Goal: Information Seeking & Learning: Find specific fact

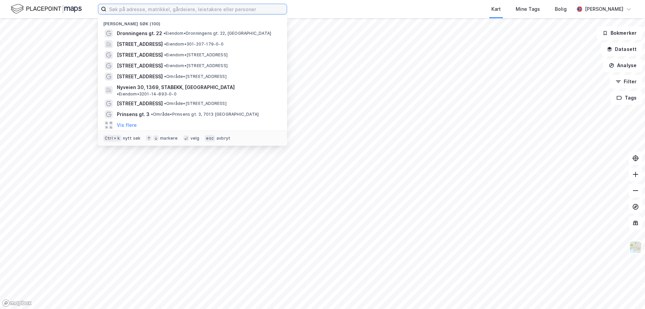
click at [146, 12] on input at bounding box center [196, 9] width 180 height 10
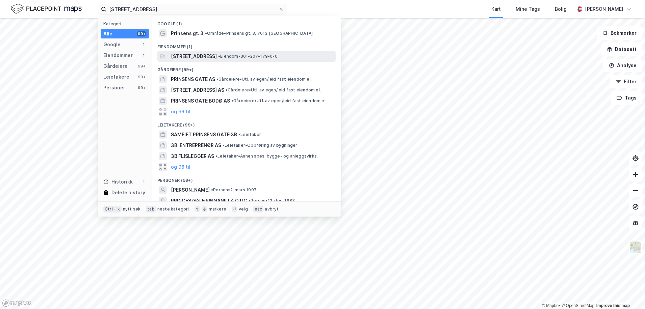
click at [207, 52] on span "[STREET_ADDRESS]" at bounding box center [194, 56] width 46 height 8
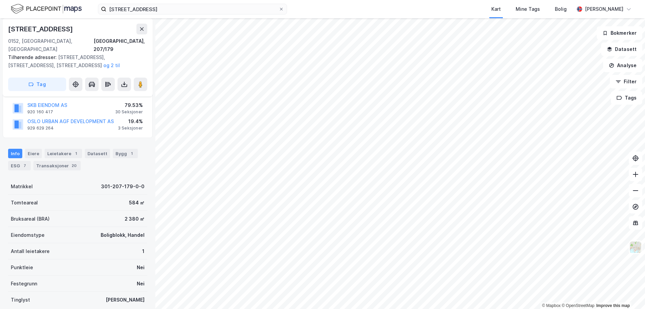
scroll to position [68, 0]
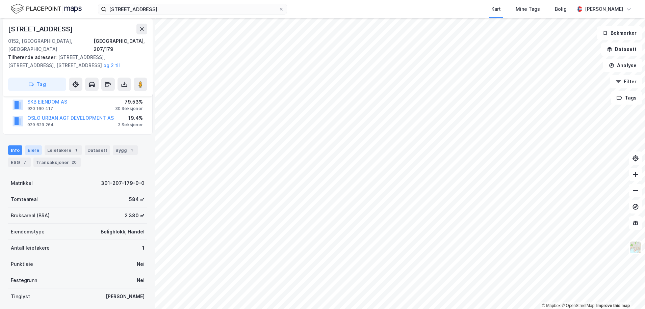
click at [34, 146] on div "Eiere" at bounding box center [33, 150] width 17 height 9
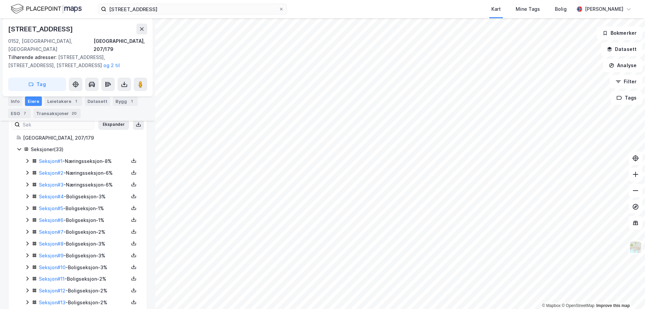
scroll to position [135, 0]
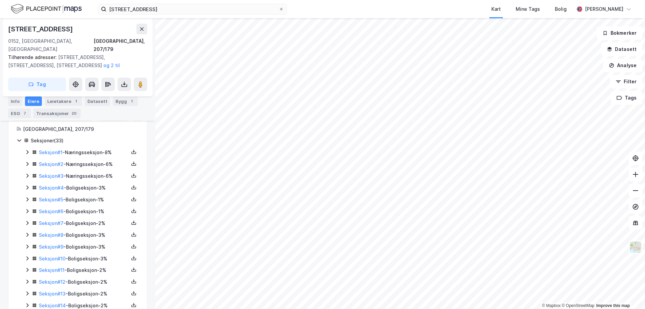
click at [31, 149] on div "Seksjon # 1 - Næringsseksjon - 8%" at bounding box center [82, 153] width 114 height 8
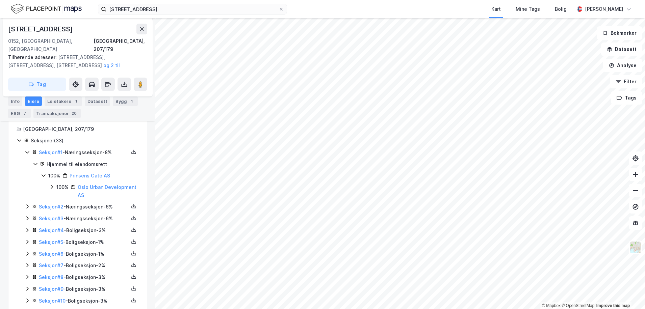
click at [29, 150] on icon at bounding box center [27, 152] width 5 height 5
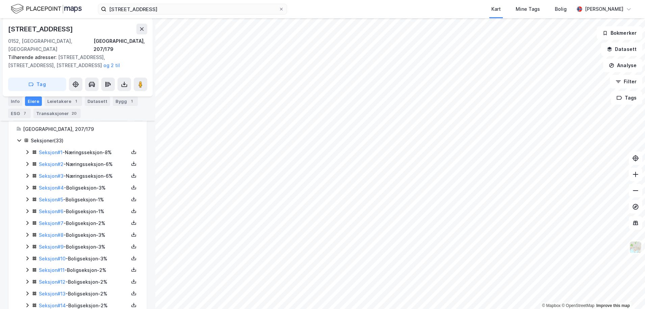
click at [28, 162] on icon at bounding box center [27, 164] width 2 height 4
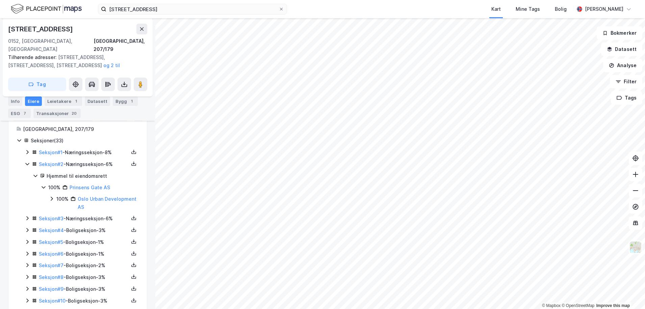
click at [28, 163] on icon at bounding box center [27, 164] width 4 height 2
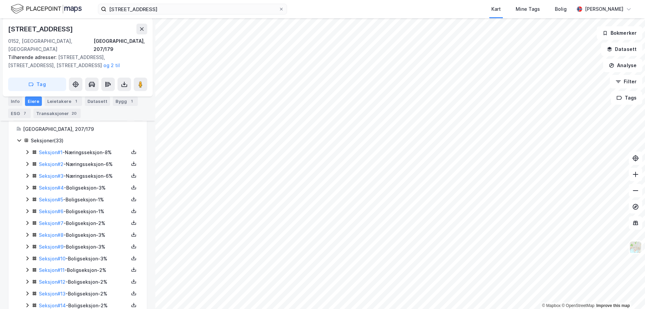
click at [28, 173] on icon at bounding box center [27, 175] width 5 height 5
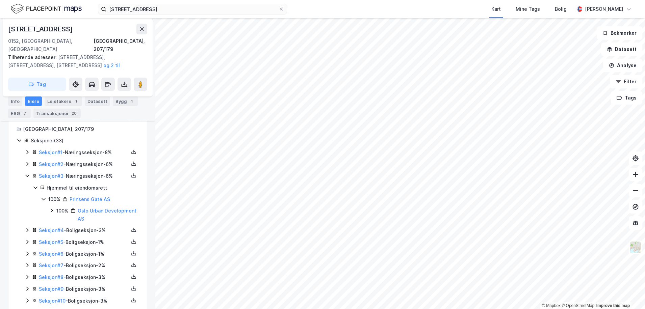
click at [28, 173] on icon at bounding box center [27, 175] width 5 height 5
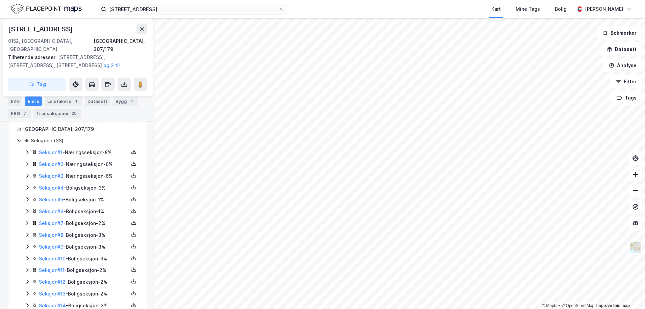
click at [27, 185] on icon at bounding box center [27, 187] width 5 height 5
click at [28, 197] on icon at bounding box center [27, 199] width 5 height 5
click at [28, 209] on icon at bounding box center [27, 211] width 5 height 5
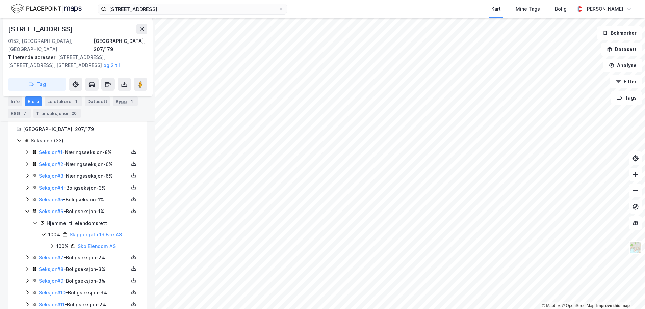
click at [28, 209] on icon at bounding box center [27, 211] width 5 height 5
click at [28, 221] on icon at bounding box center [27, 223] width 2 height 4
click at [28, 221] on icon at bounding box center [27, 223] width 5 height 5
click at [28, 232] on icon at bounding box center [27, 234] width 5 height 5
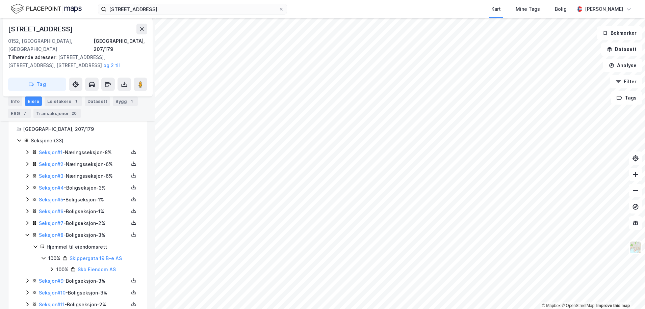
click at [28, 232] on icon at bounding box center [27, 234] width 5 height 5
click at [27, 244] on icon at bounding box center [27, 246] width 5 height 5
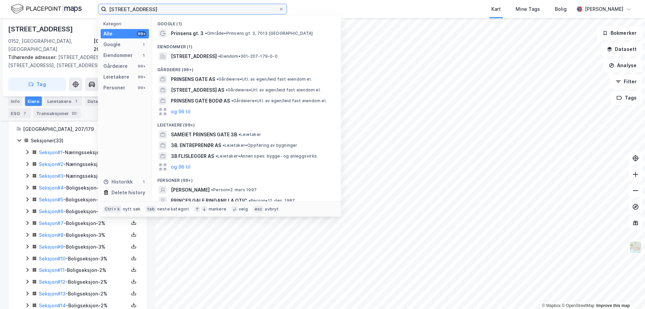
drag, startPoint x: 155, startPoint y: 8, endPoint x: 91, endPoint y: 10, distance: 64.2
click at [91, 10] on div "[STREET_ADDRESS] Kategori Alle 99+ Google 1 Eiendommer 1 Gårdeiere 99+ Leietake…" at bounding box center [322, 9] width 645 height 18
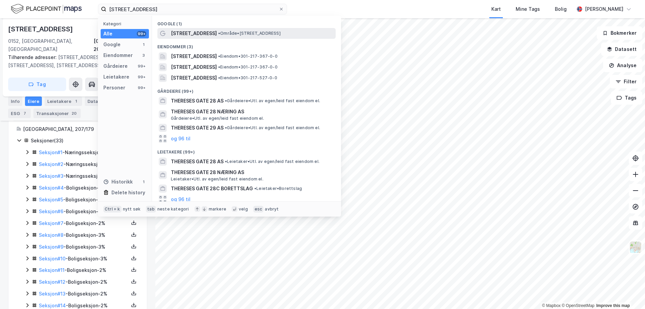
click at [196, 34] on span "[STREET_ADDRESS]" at bounding box center [194, 33] width 46 height 8
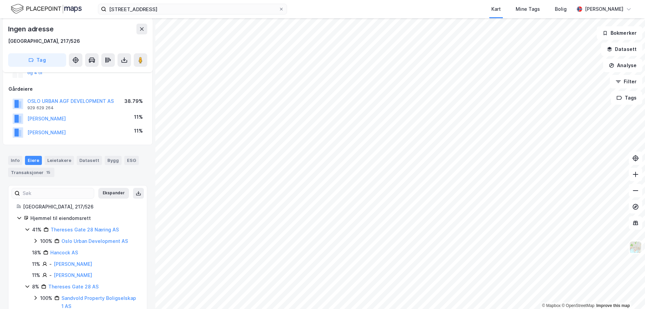
scroll to position [105, 0]
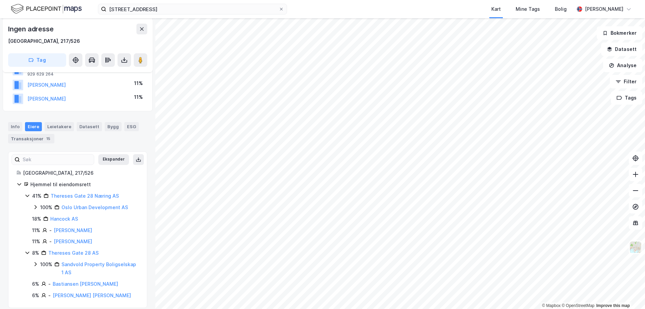
click at [36, 207] on icon at bounding box center [35, 207] width 5 height 5
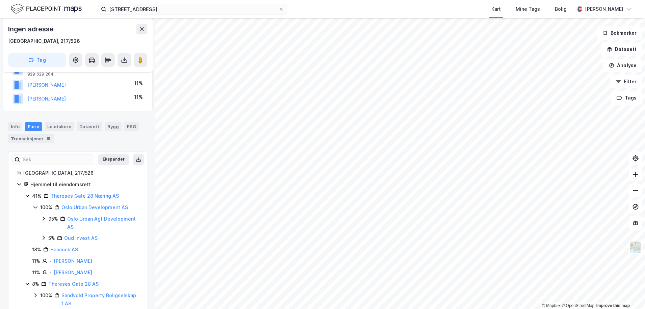
click at [36, 207] on icon at bounding box center [35, 207] width 5 height 5
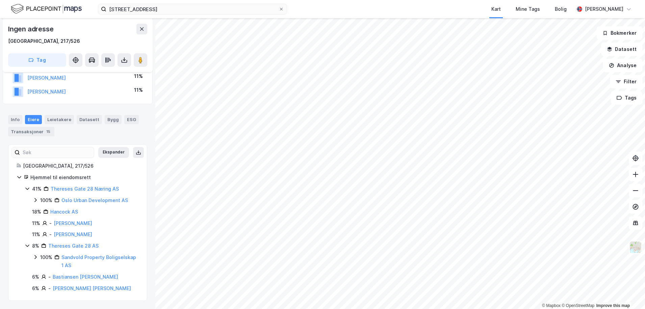
scroll to position [0, 0]
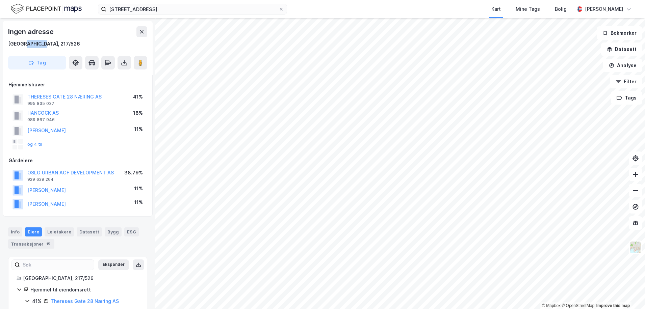
drag, startPoint x: 35, startPoint y: 49, endPoint x: 21, endPoint y: 46, distance: 13.9
click at [21, 46] on div "[GEOGRAPHIC_DATA], 217/526" at bounding box center [77, 44] width 139 height 8
copy div "217/526"
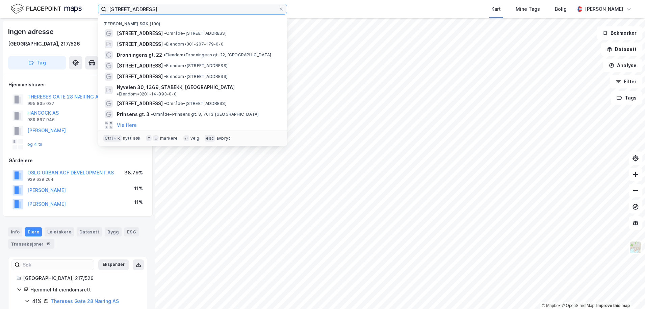
drag, startPoint x: 165, startPoint y: 11, endPoint x: 0, endPoint y: 15, distance: 165.5
click at [0, 15] on div "thereses gate 28 Nylige søk (100) [STREET_ADDRESS] • Område • [STREET_ADDRESS] …" at bounding box center [322, 9] width 645 height 18
paste input "217/526"
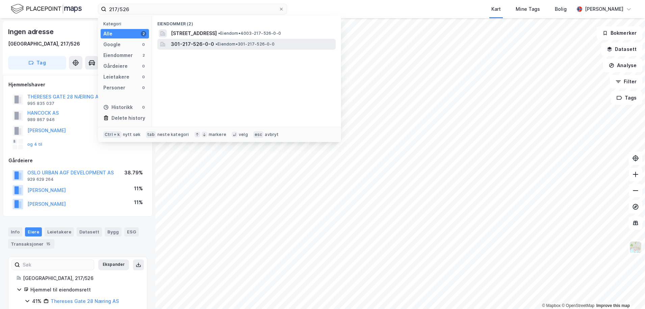
click at [215, 44] on span "•" at bounding box center [216, 44] width 2 height 5
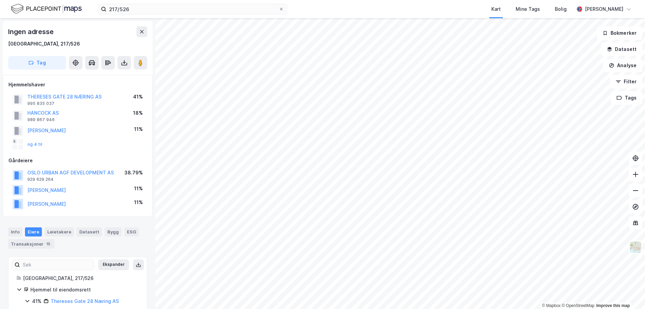
scroll to position [1, 0]
click at [150, 14] on input "217/526" at bounding box center [192, 9] width 172 height 10
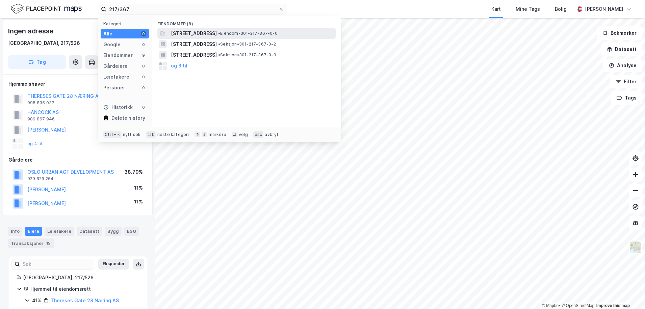
click at [202, 32] on span "[STREET_ADDRESS]" at bounding box center [194, 33] width 46 height 8
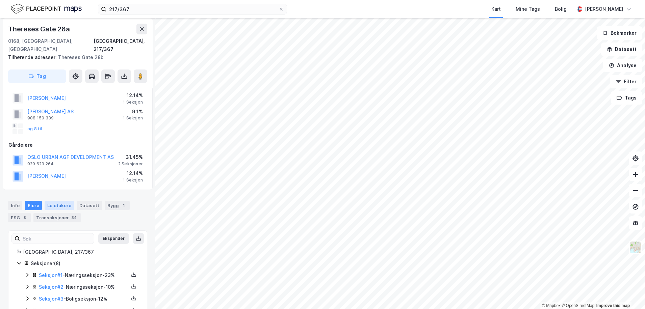
scroll to position [96, 0]
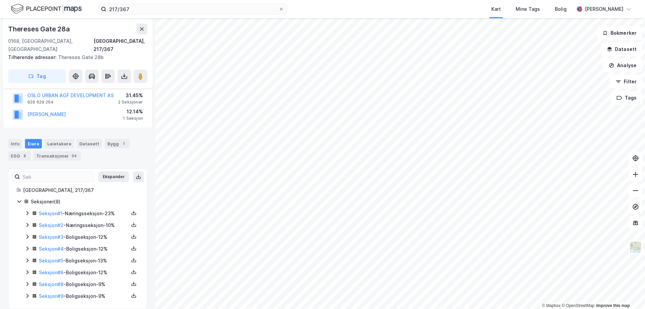
click at [28, 211] on icon at bounding box center [27, 213] width 5 height 5
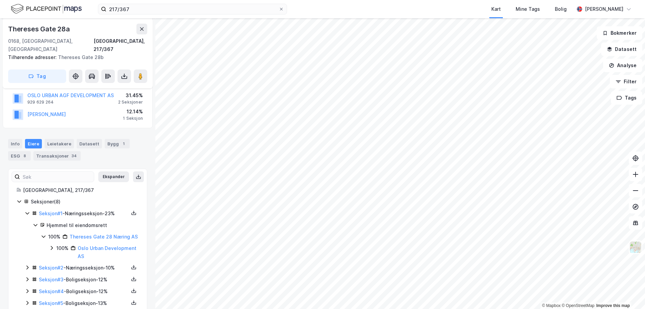
click at [28, 211] on icon at bounding box center [27, 213] width 5 height 5
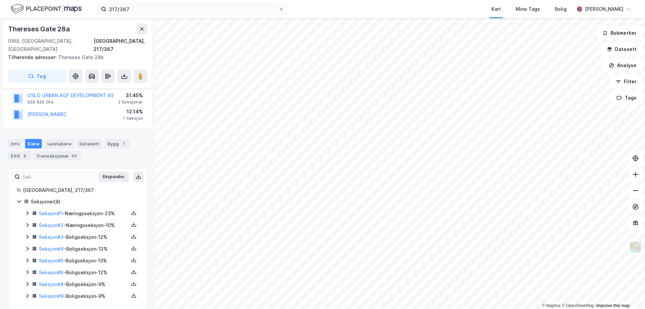
click at [25, 223] on icon at bounding box center [27, 225] width 5 height 5
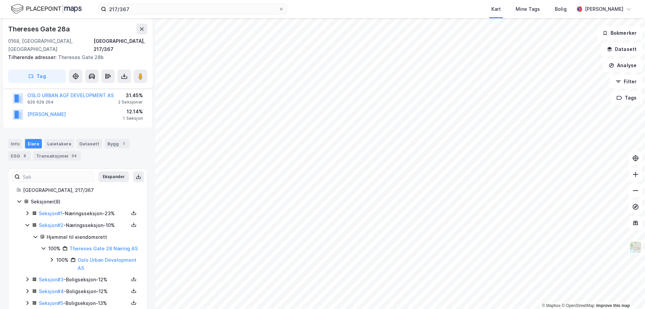
click at [25, 223] on icon at bounding box center [27, 225] width 5 height 5
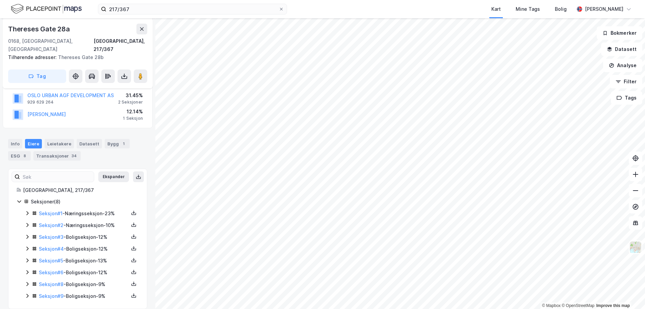
click at [27, 235] on icon at bounding box center [27, 237] width 2 height 4
click at [27, 234] on icon at bounding box center [27, 236] width 5 height 5
click at [28, 247] on icon at bounding box center [27, 249] width 2 height 4
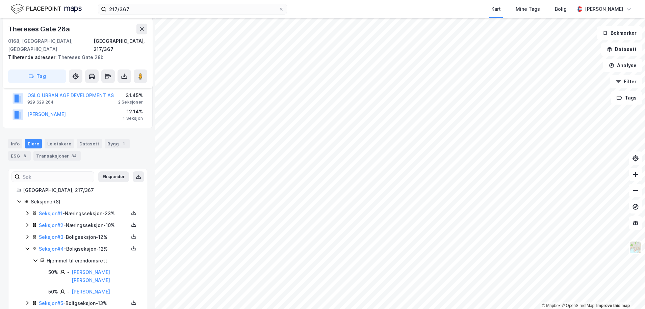
click at [28, 248] on icon at bounding box center [27, 249] width 4 height 2
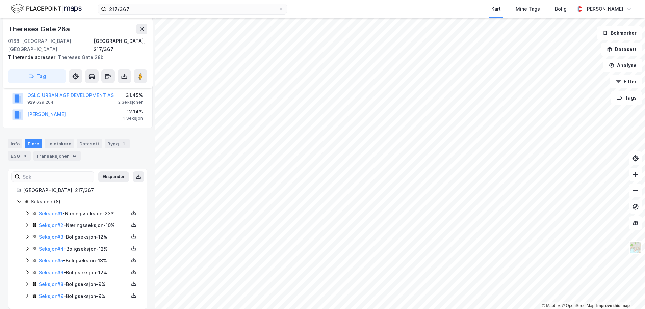
click at [28, 258] on icon at bounding box center [27, 260] width 5 height 5
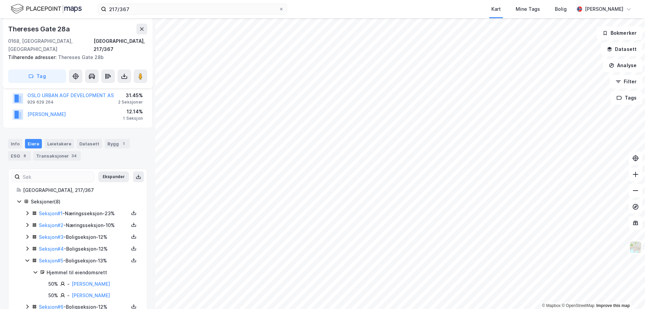
click at [28, 258] on icon at bounding box center [27, 260] width 5 height 5
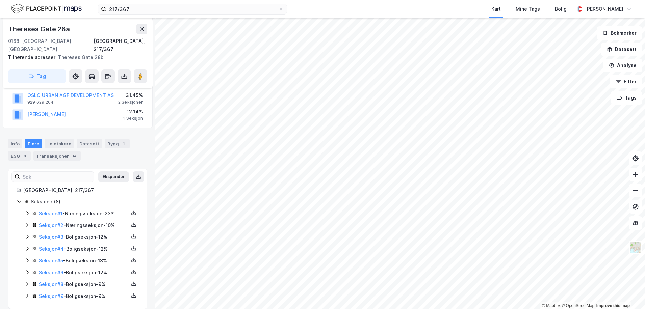
click at [28, 270] on icon at bounding box center [27, 272] width 5 height 5
click at [28, 282] on icon at bounding box center [27, 284] width 5 height 5
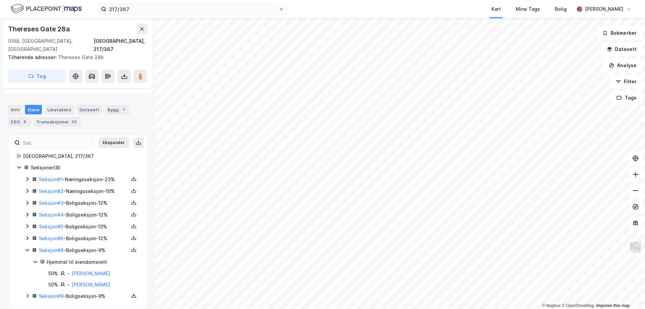
click at [26, 249] on icon at bounding box center [27, 250] width 4 height 2
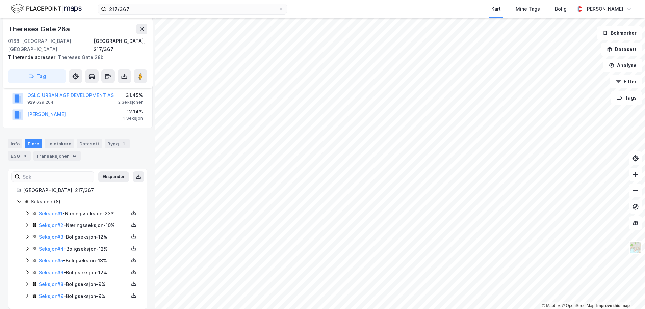
click at [27, 294] on icon at bounding box center [27, 296] width 2 height 4
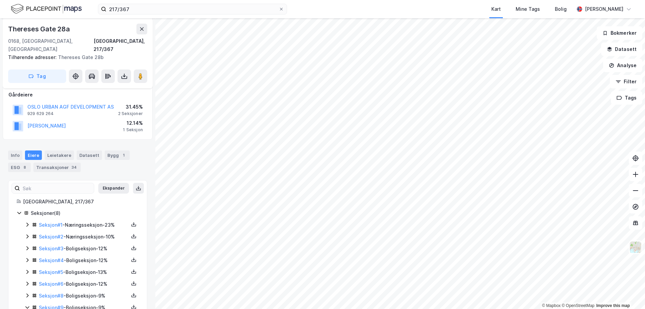
scroll to position [74, 0]
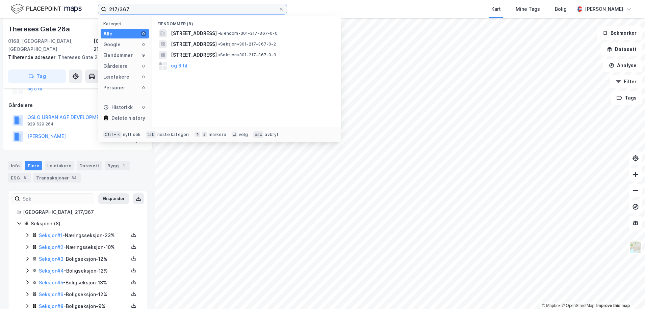
click at [113, 12] on input "217/367" at bounding box center [192, 9] width 172 height 10
drag, startPoint x: 130, startPoint y: 11, endPoint x: 121, endPoint y: 13, distance: 8.7
click at [121, 13] on input "207/367" at bounding box center [192, 9] width 172 height 10
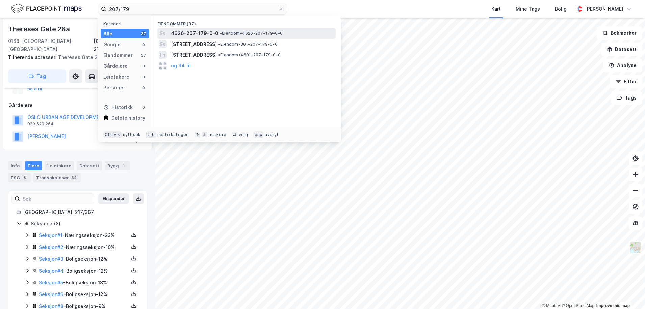
click at [205, 32] on span "4626-207-179-0-0" at bounding box center [195, 33] width 48 height 8
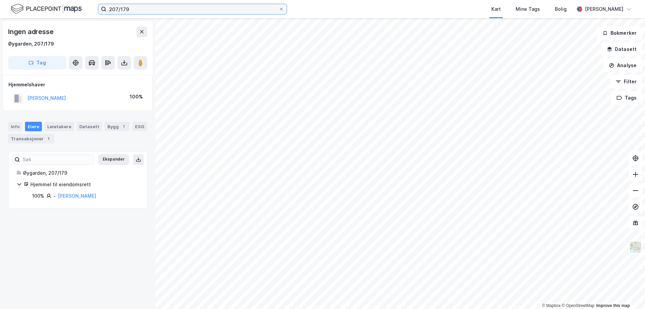
click at [144, 12] on input "207/179" at bounding box center [192, 9] width 172 height 10
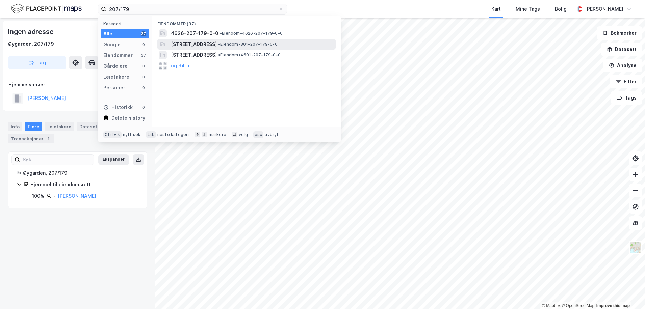
click at [217, 42] on span "[STREET_ADDRESS]" at bounding box center [194, 44] width 46 height 8
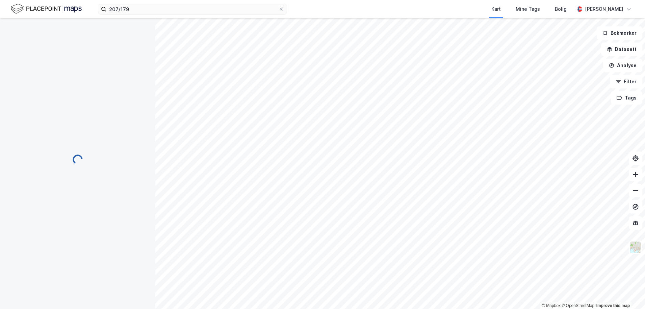
scroll to position [74, 0]
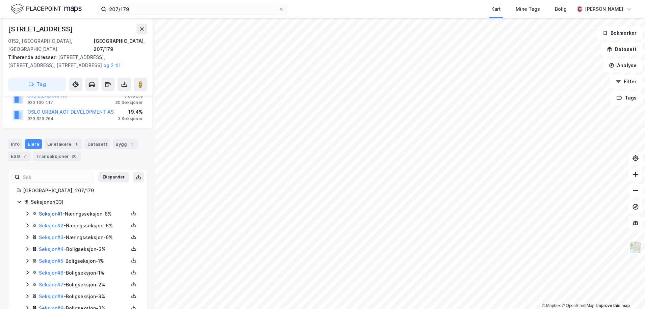
click at [43, 211] on link "Seksjon # 1" at bounding box center [51, 214] width 24 height 6
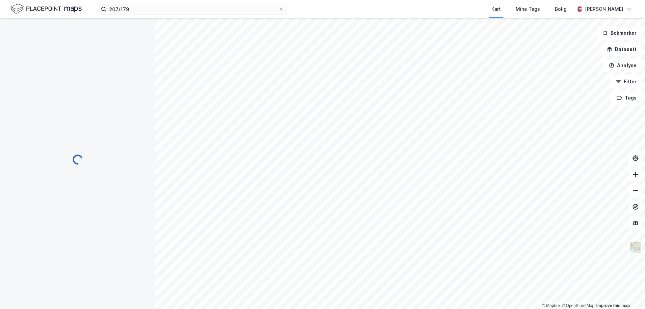
scroll to position [64, 0]
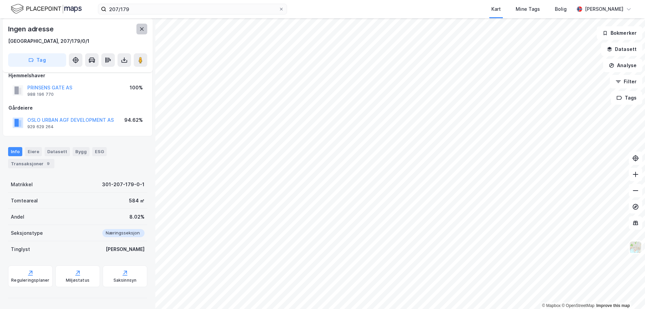
click at [141, 29] on icon at bounding box center [142, 28] width 4 height 3
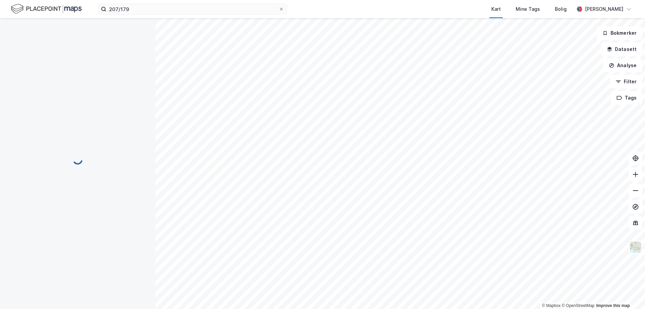
scroll to position [64, 0]
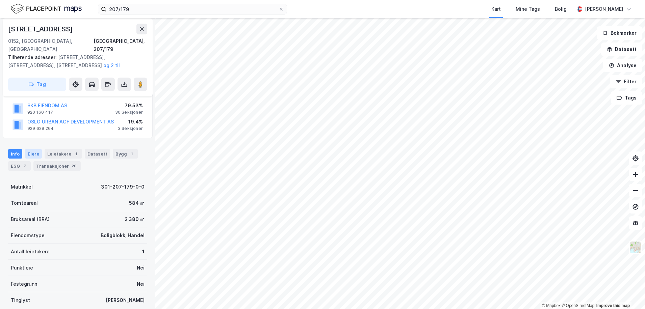
click at [34, 149] on div "Eiere" at bounding box center [33, 153] width 17 height 9
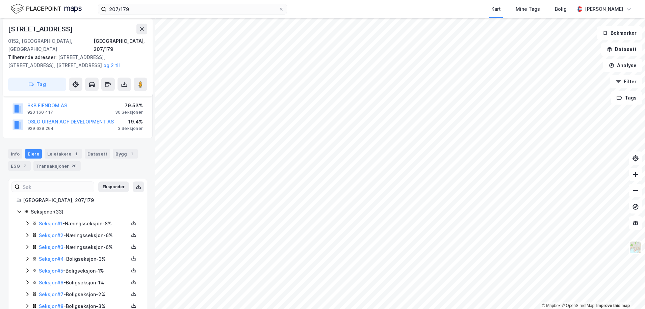
scroll to position [98, 0]
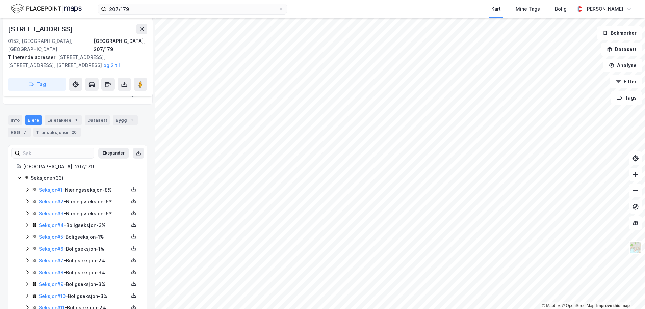
click at [28, 188] on icon at bounding box center [27, 190] width 2 height 4
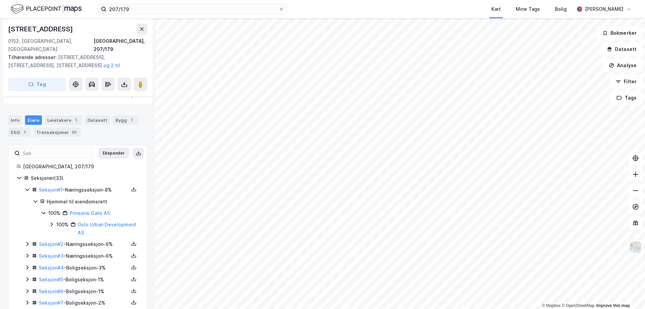
click at [28, 189] on icon at bounding box center [27, 190] width 4 height 2
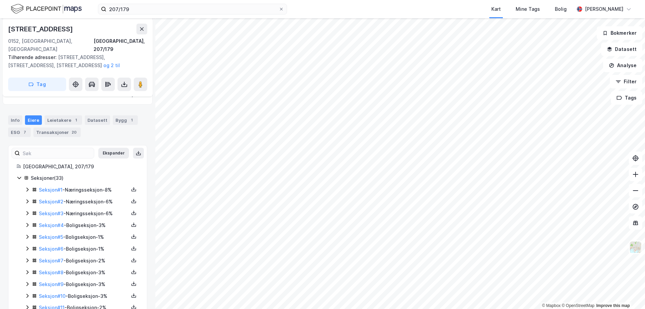
click at [27, 199] on icon at bounding box center [27, 201] width 5 height 5
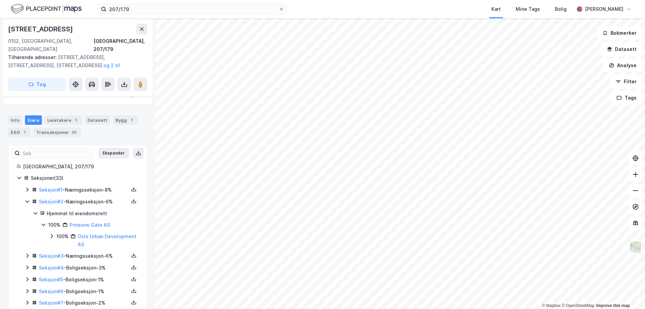
click at [27, 199] on icon at bounding box center [27, 201] width 5 height 5
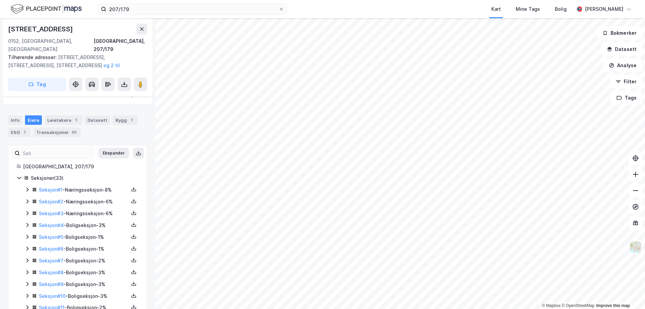
click at [27, 211] on icon at bounding box center [27, 213] width 2 height 4
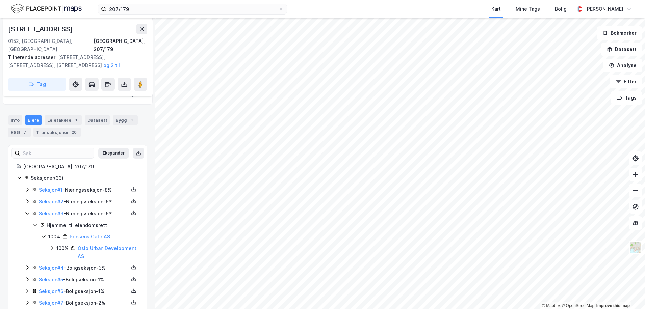
click at [27, 212] on icon at bounding box center [27, 213] width 4 height 2
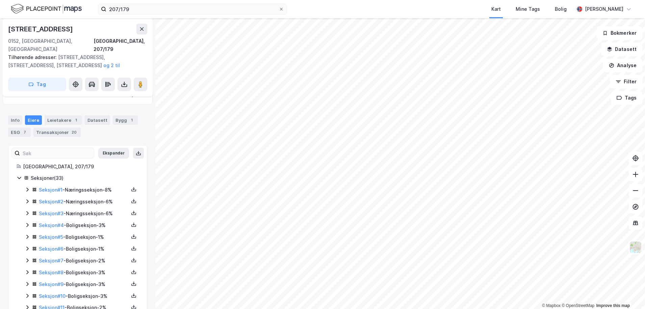
click at [27, 223] on icon at bounding box center [27, 225] width 5 height 5
click at [26, 223] on icon at bounding box center [27, 225] width 5 height 5
click at [27, 211] on icon at bounding box center [27, 213] width 2 height 4
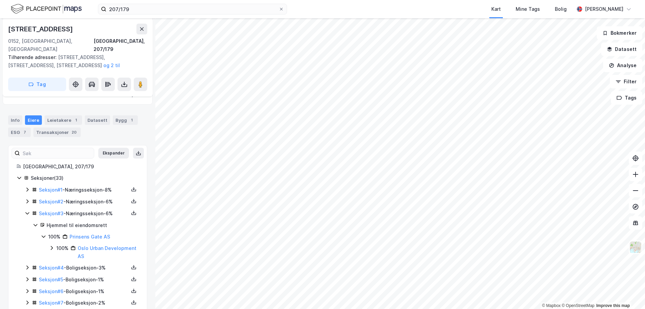
click at [27, 211] on icon at bounding box center [27, 213] width 5 height 5
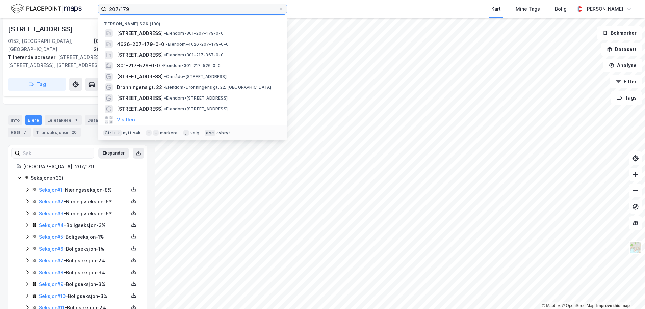
drag, startPoint x: 87, startPoint y: 16, endPoint x: 10, endPoint y: 20, distance: 77.1
click at [10, 20] on div "[STREET_ADDRESS] • Eiendom • 301-207-179-0-0 4626-207-179-0-0 • Eiendom • 4626-…" at bounding box center [322, 154] width 645 height 309
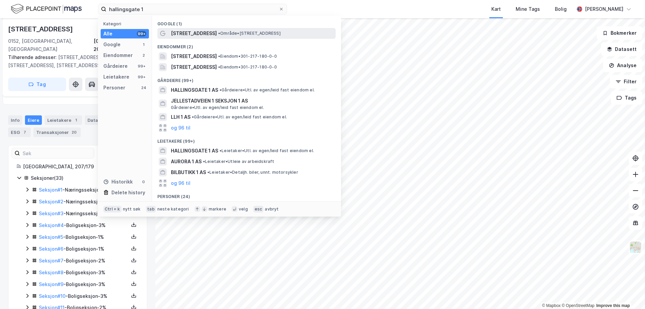
click at [231, 34] on span "• Område • [STREET_ADDRESS]" at bounding box center [249, 33] width 62 height 5
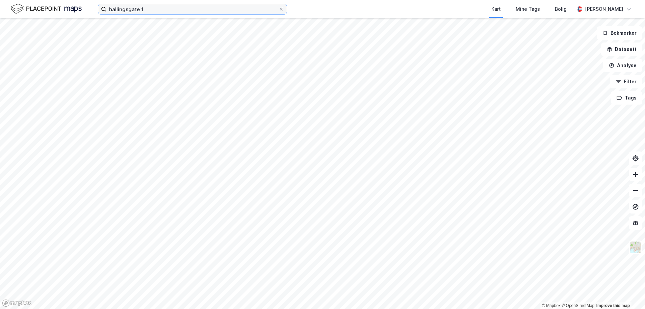
click at [175, 9] on input "hallingsgate 1" at bounding box center [192, 9] width 172 height 10
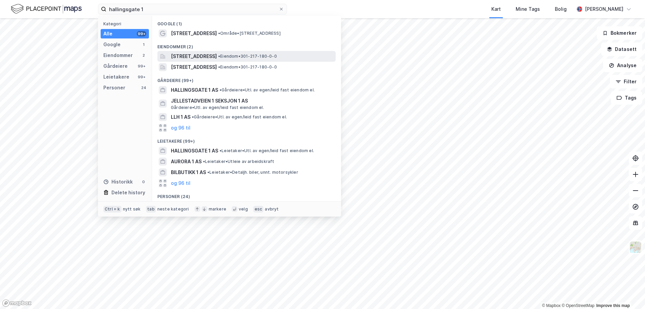
click at [189, 55] on span "[STREET_ADDRESS]" at bounding box center [194, 56] width 46 height 8
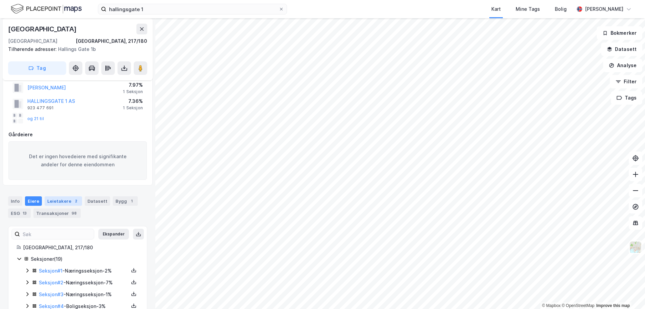
scroll to position [77, 0]
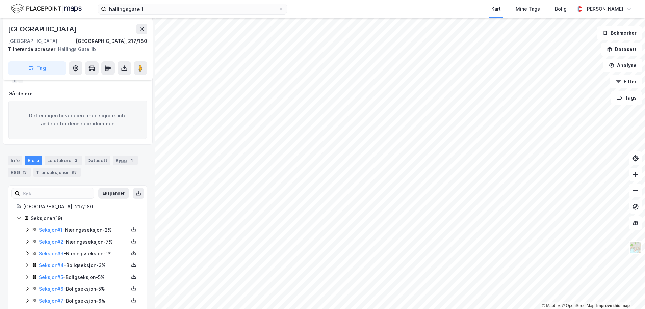
click at [33, 232] on icon at bounding box center [34, 230] width 5 height 5
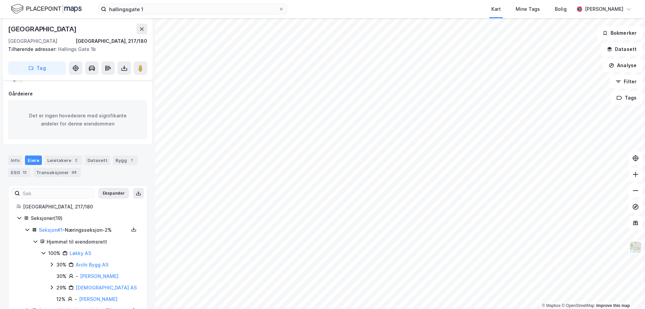
click at [33, 232] on icon at bounding box center [34, 230] width 5 height 5
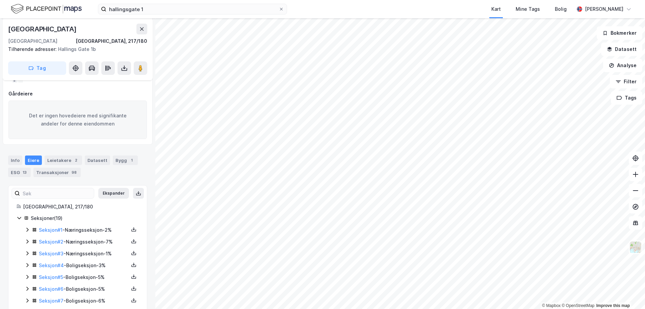
click at [33, 241] on icon at bounding box center [34, 241] width 5 height 5
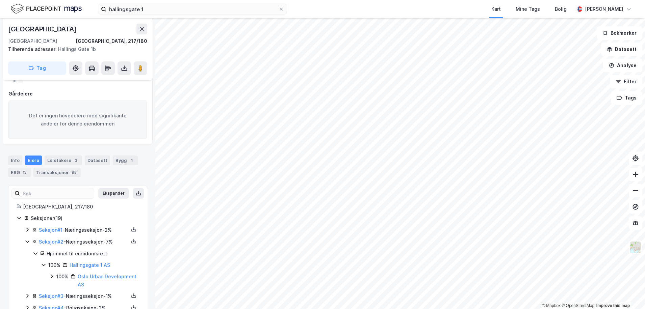
click at [33, 241] on icon at bounding box center [34, 241] width 5 height 5
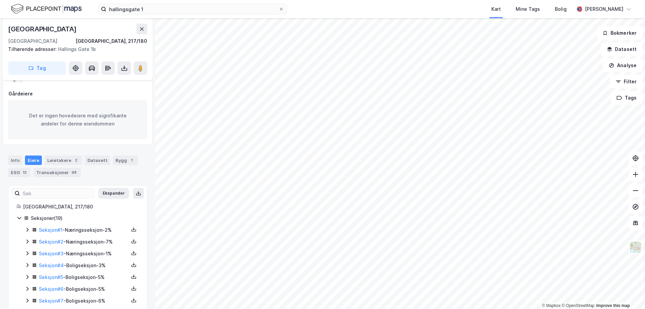
click at [33, 254] on icon at bounding box center [34, 255] width 2 height 2
click at [34, 266] on icon at bounding box center [34, 266] width 2 height 2
click at [34, 275] on icon at bounding box center [34, 277] width 5 height 5
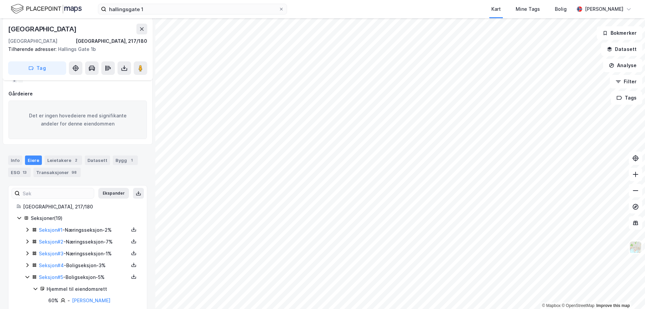
click at [34, 275] on icon at bounding box center [34, 277] width 5 height 5
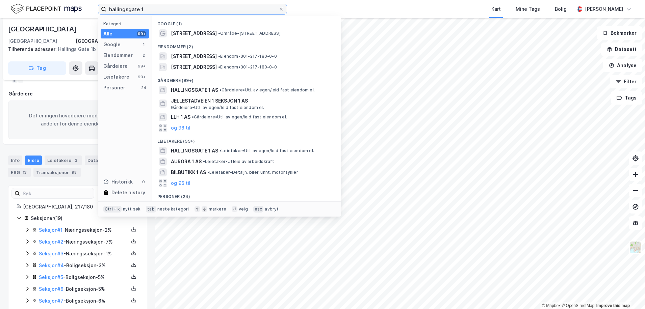
drag, startPoint x: 156, startPoint y: 11, endPoint x: 9, endPoint y: 12, distance: 146.2
click at [9, 12] on div "hallingsgate 1 Kategori Alle 99+ Google 1 Eiendommer 2 Gårdeiere 99+ Leietakere…" at bounding box center [322, 9] width 645 height 18
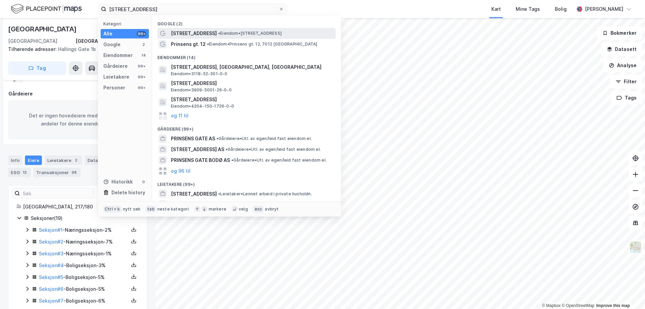
click at [190, 33] on span "[STREET_ADDRESS]" at bounding box center [194, 33] width 46 height 8
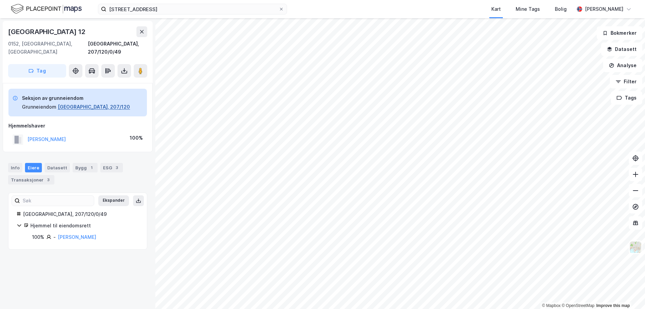
click at [61, 103] on button "[GEOGRAPHIC_DATA], 207/120" at bounding box center [94, 107] width 72 height 8
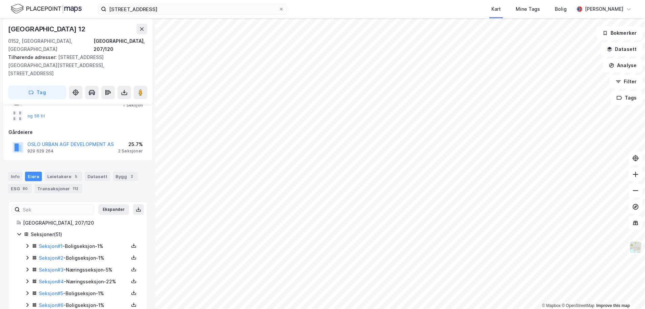
scroll to position [118, 0]
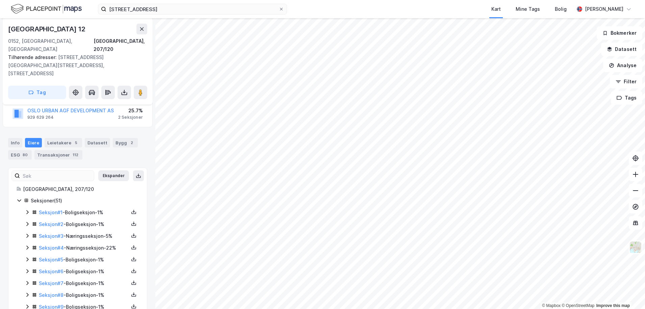
click at [28, 210] on icon at bounding box center [27, 212] width 5 height 5
click at [28, 222] on icon at bounding box center [27, 224] width 5 height 5
click at [28, 233] on icon at bounding box center [27, 235] width 5 height 5
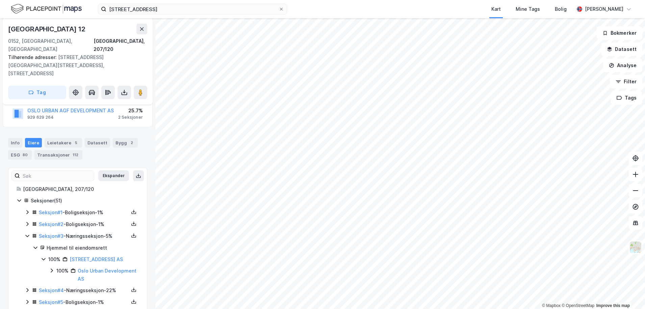
click at [28, 233] on icon at bounding box center [27, 235] width 5 height 5
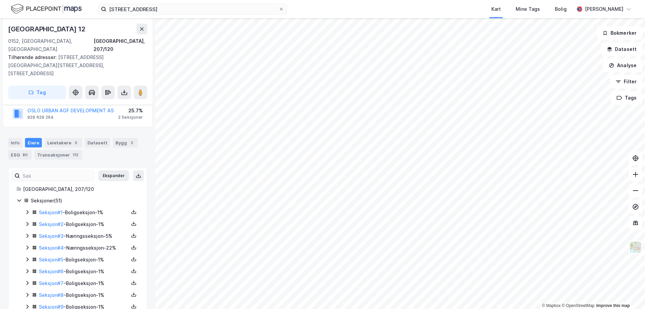
click at [28, 245] on icon at bounding box center [27, 247] width 5 height 5
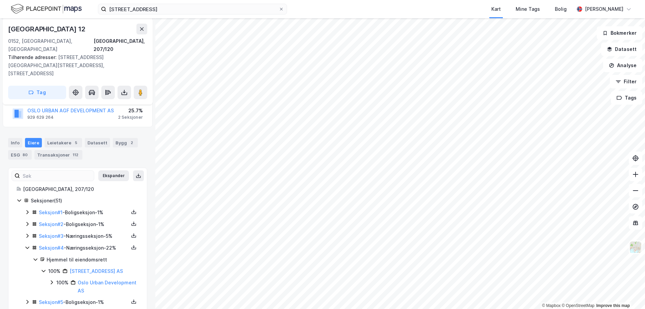
click at [28, 245] on icon at bounding box center [27, 247] width 5 height 5
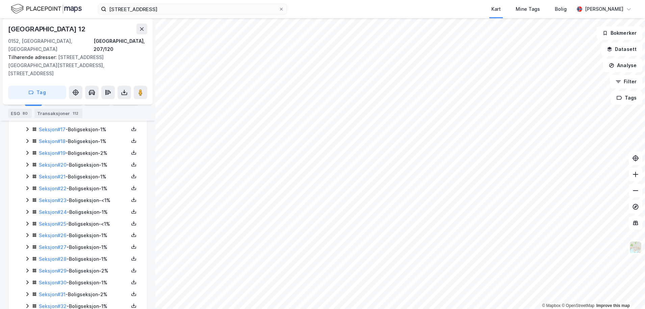
scroll to position [380, 0]
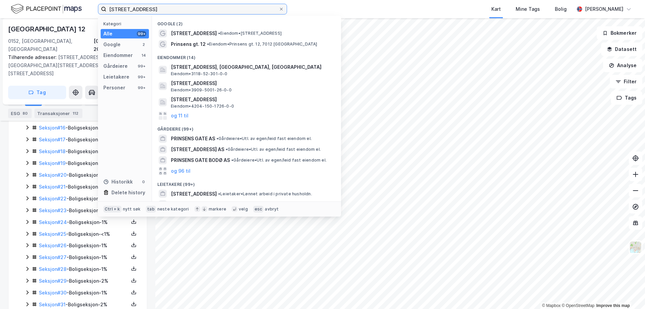
drag, startPoint x: 149, startPoint y: 11, endPoint x: 100, endPoint y: 27, distance: 51.9
click at [100, 15] on div "[STREET_ADDRESS] Kategori Alle 99+ Google 2 Eiendommer 14 Gårdeiere 99+ Leietak…" at bounding box center [192, 9] width 189 height 11
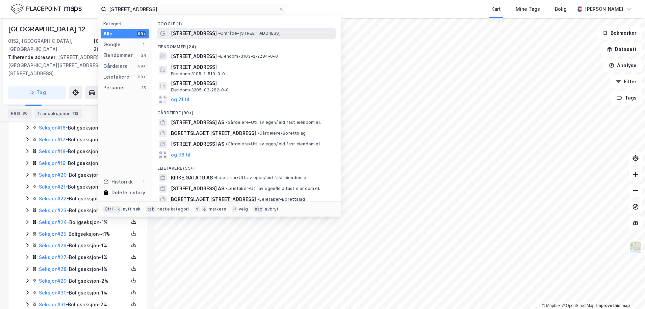
click at [199, 32] on span "[STREET_ADDRESS]" at bounding box center [194, 33] width 46 height 8
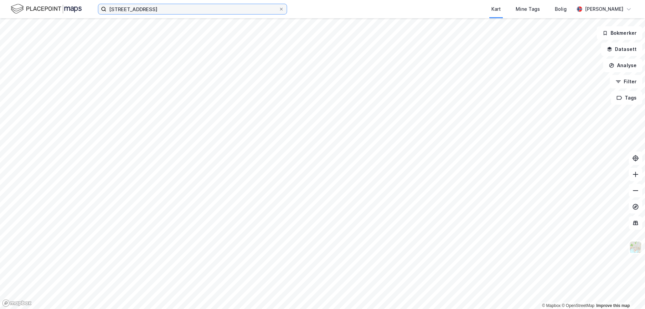
click at [156, 9] on input "[STREET_ADDRESS]" at bounding box center [192, 9] width 172 height 10
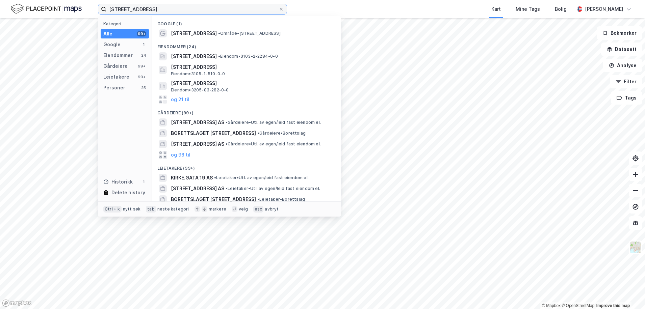
click at [178, 13] on input "[STREET_ADDRESS]" at bounding box center [192, 9] width 172 height 10
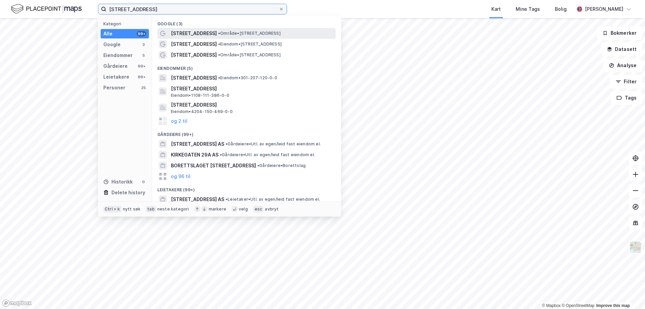
type input "[STREET_ADDRESS]"
click at [198, 31] on span "[STREET_ADDRESS]" at bounding box center [194, 33] width 46 height 8
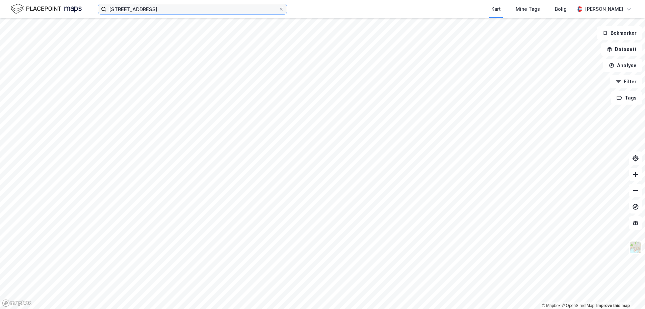
click at [165, 11] on input "[STREET_ADDRESS]" at bounding box center [192, 9] width 172 height 10
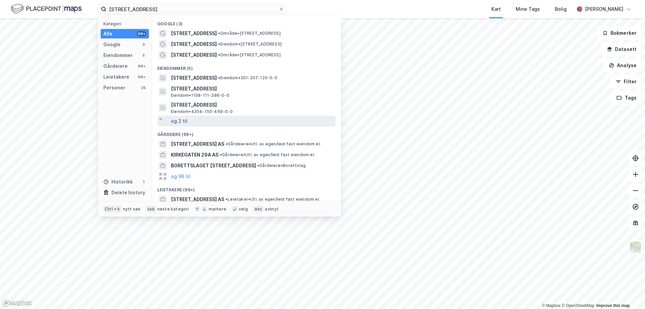
click at [177, 123] on button "og 2 til" at bounding box center [179, 121] width 17 height 8
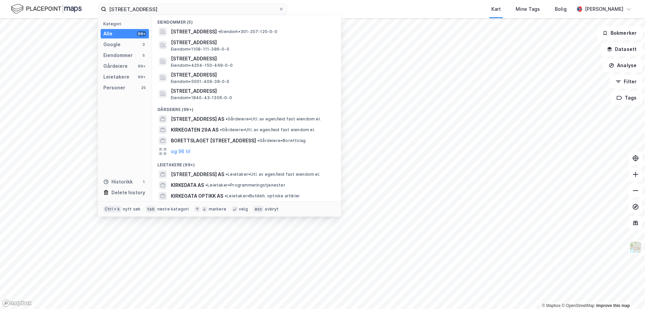
scroll to position [68, 0]
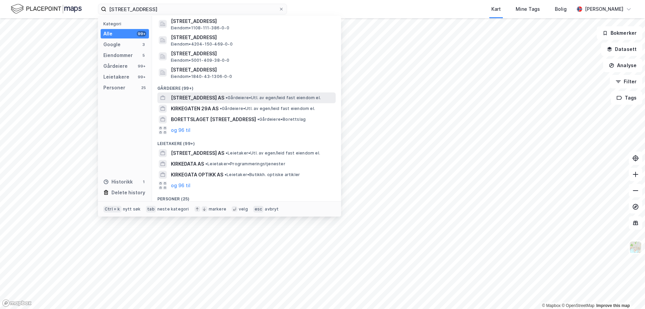
click at [200, 97] on span "[STREET_ADDRESS] AS" at bounding box center [197, 98] width 53 height 8
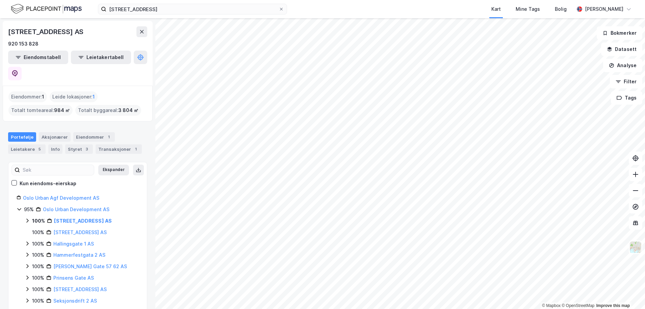
click at [29, 218] on icon at bounding box center [27, 220] width 5 height 5
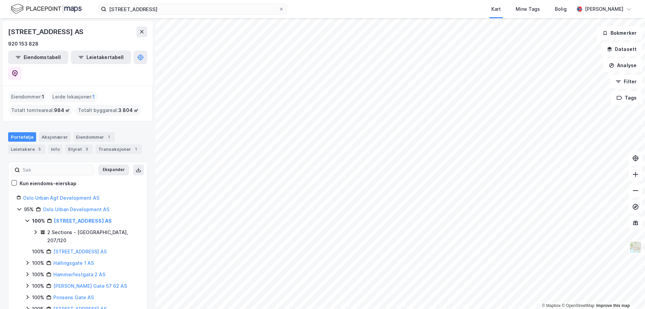
click at [34, 230] on icon at bounding box center [35, 232] width 5 height 5
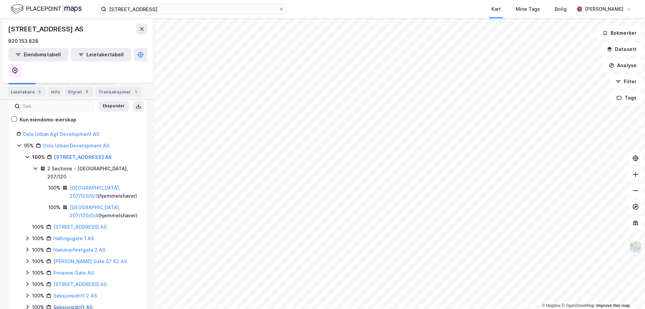
scroll to position [71, 0]
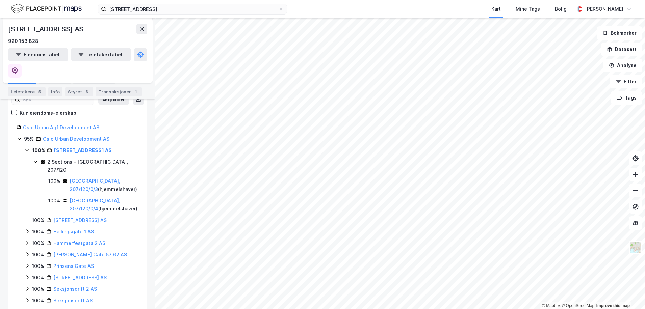
click at [27, 286] on icon at bounding box center [27, 288] width 5 height 5
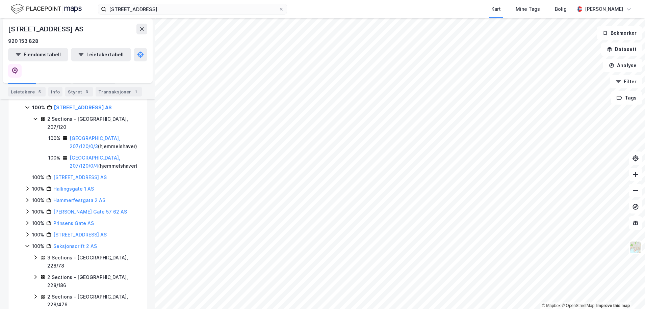
scroll to position [118, 0]
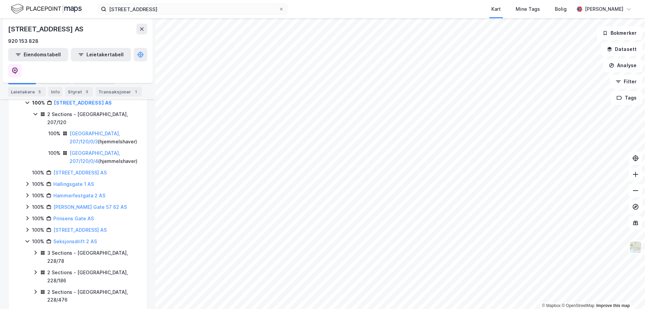
click at [35, 270] on icon at bounding box center [35, 272] width 5 height 5
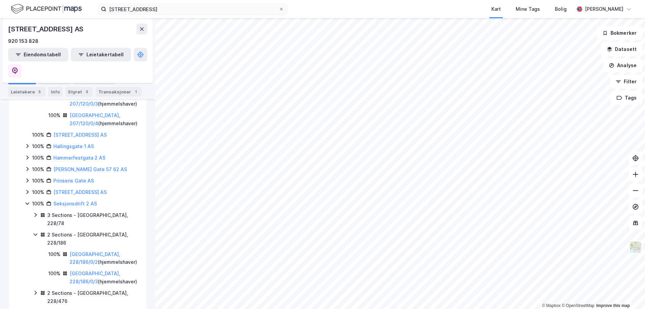
scroll to position [157, 0]
click at [36, 290] on icon at bounding box center [35, 292] width 2 height 4
click at [36, 291] on icon at bounding box center [35, 292] width 4 height 2
click at [26, 200] on icon at bounding box center [27, 202] width 5 height 5
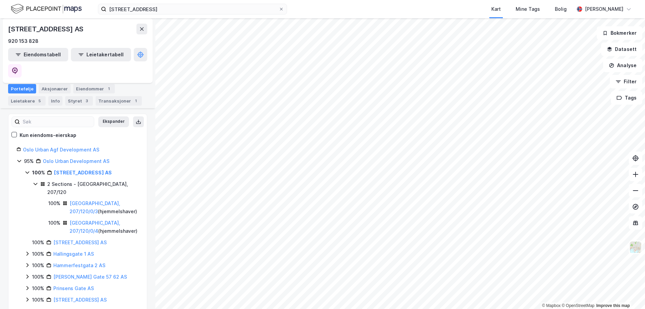
scroll to position [37, 0]
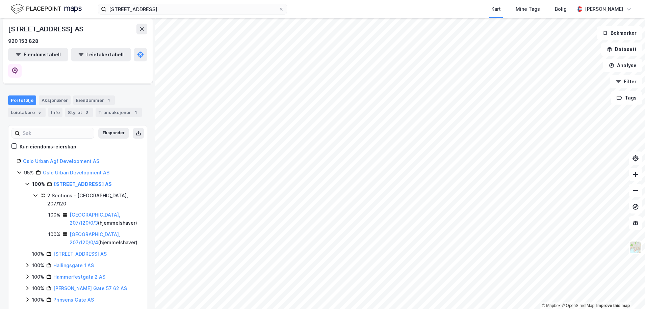
click at [20, 170] on icon at bounding box center [19, 172] width 5 height 5
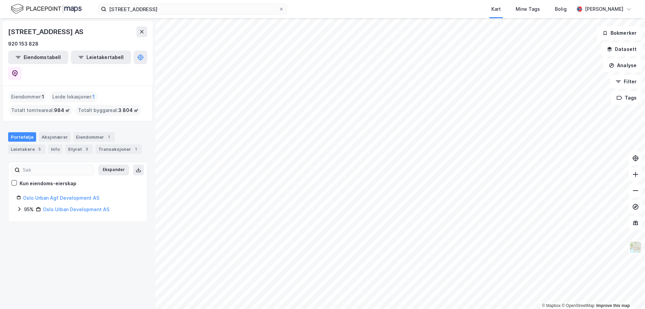
scroll to position [0, 0]
click at [23, 206] on div "95% Oslo Urban Development AS" at bounding box center [78, 210] width 122 height 8
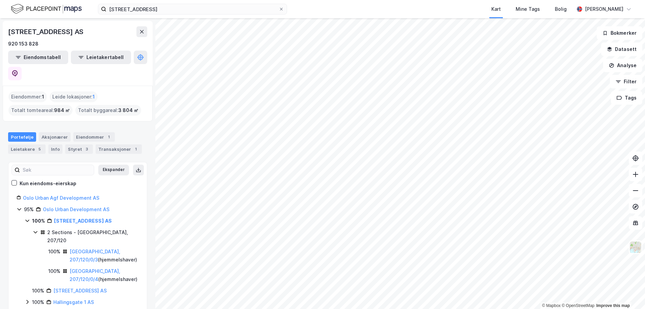
click at [36, 230] on icon at bounding box center [35, 232] width 5 height 5
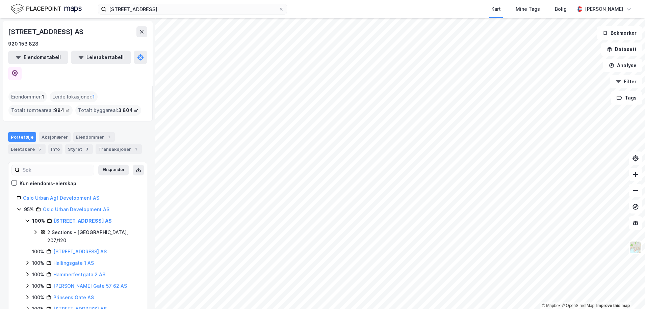
click at [26, 218] on icon at bounding box center [27, 220] width 5 height 5
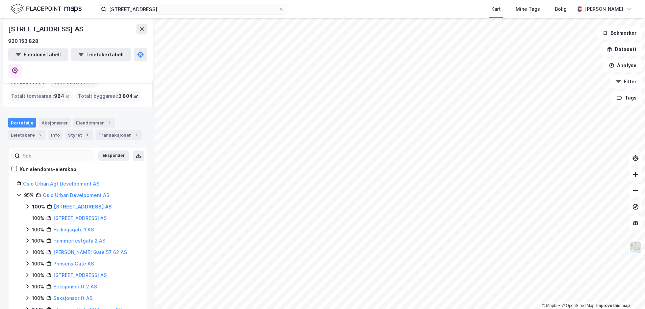
scroll to position [19, 0]
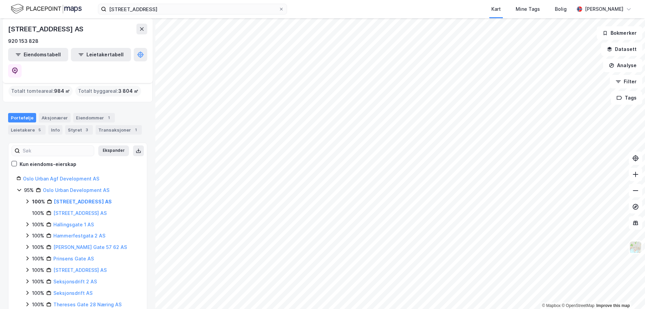
click at [27, 245] on icon at bounding box center [27, 247] width 2 height 4
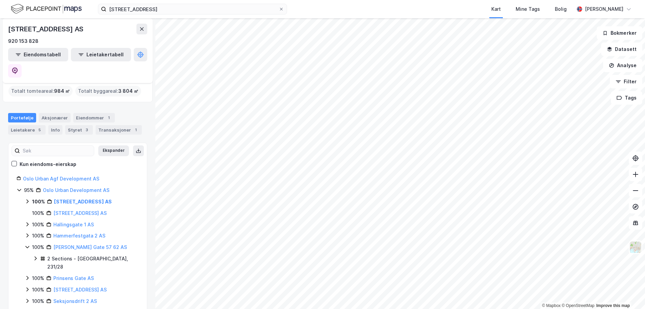
click at [34, 256] on icon at bounding box center [35, 258] width 5 height 5
click at [29, 244] on icon at bounding box center [27, 246] width 5 height 5
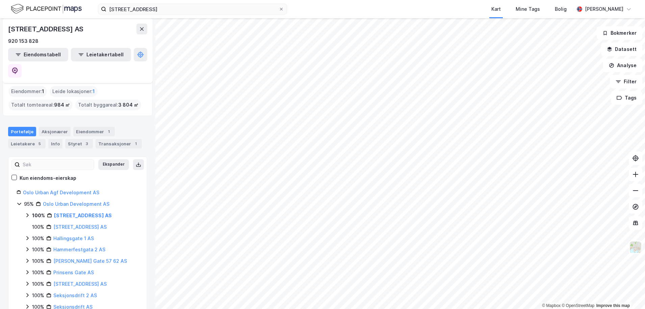
scroll to position [0, 0]
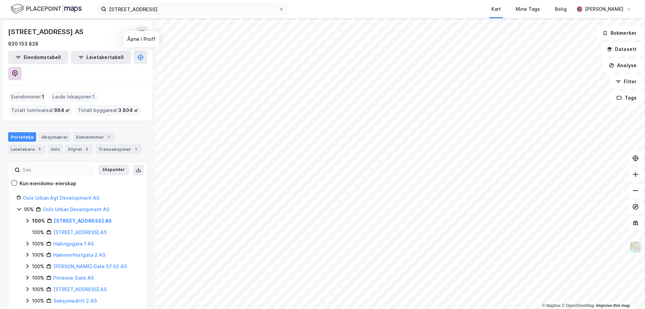
click at [22, 67] on button at bounding box center [15, 74] width 14 height 14
